Goal: Transaction & Acquisition: Subscribe to service/newsletter

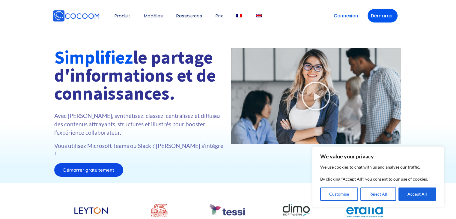
click at [238, 18] on ul "Produit 👉 App Microsoft Teams 👉 Web App Cocoom Pourquoi Cocoom App et intégrati…" at bounding box center [184, 16] width 157 height 26
click at [243, 14] on link at bounding box center [239, 16] width 7 height 5
click at [410, 192] on button "Accept All" at bounding box center [418, 194] width 38 height 13
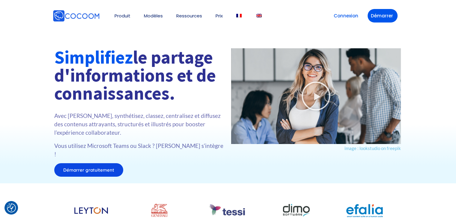
click at [94, 168] on span "Démarrer gratuitement" at bounding box center [88, 170] width 51 height 5
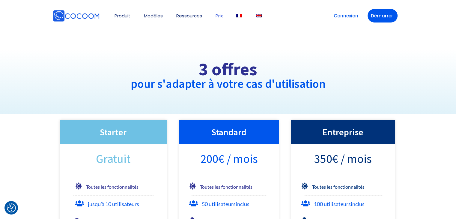
click at [126, 140] on div "Starter" at bounding box center [114, 132] width 108 height 25
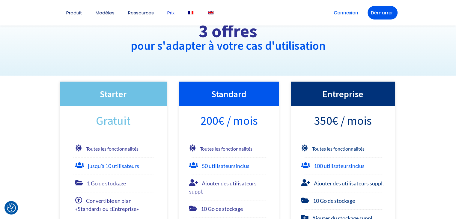
scroll to position [38, 0]
click at [114, 93] on h3 "Starter" at bounding box center [114, 93] width 96 height 13
